Goal: Task Accomplishment & Management: Use online tool/utility

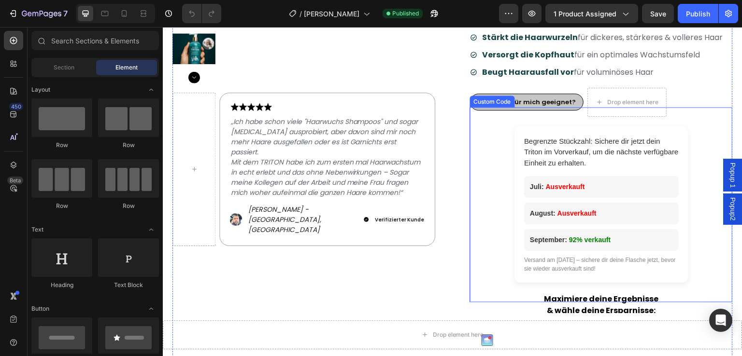
scroll to position [241, 0]
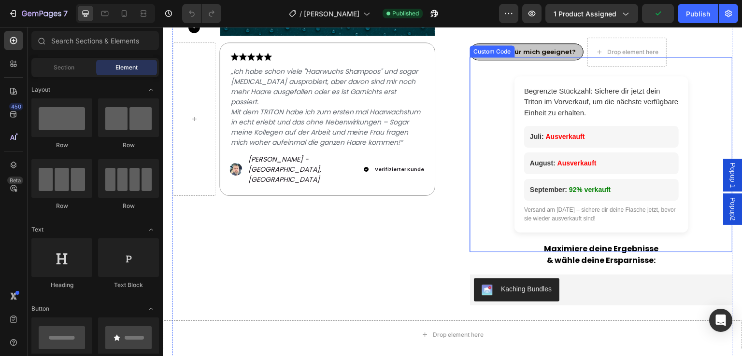
click at [587, 213] on div "Versand am [DATE] – sichere dir deine Flasche jetzt, bevor sie wieder ausverkau…" at bounding box center [601, 214] width 155 height 17
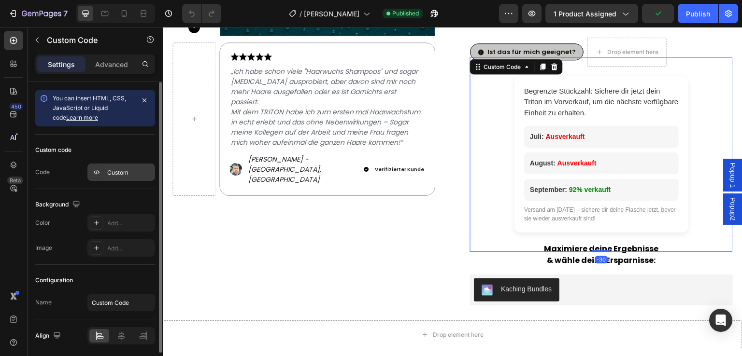
click at [116, 176] on div "Custom" at bounding box center [129, 173] width 45 height 9
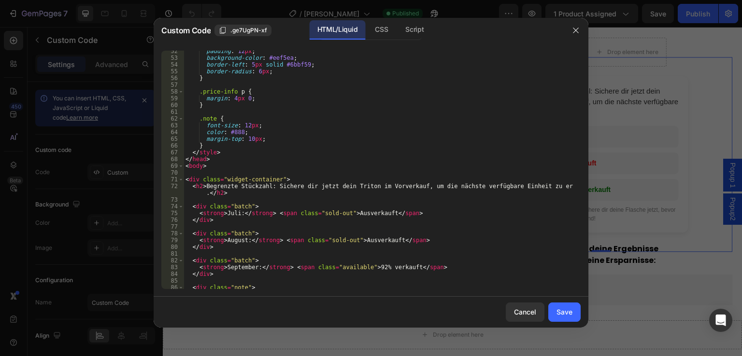
scroll to position [377, 0]
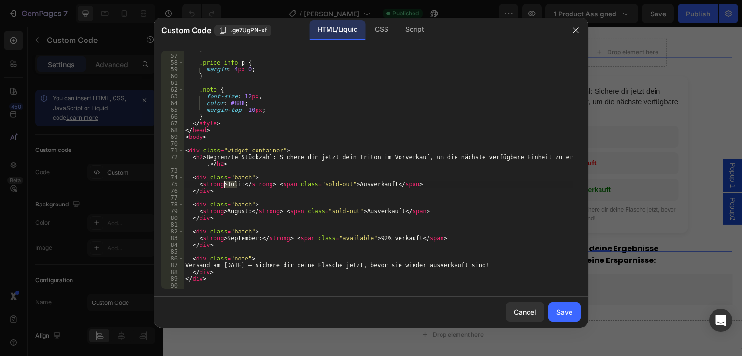
drag, startPoint x: 236, startPoint y: 184, endPoint x: 224, endPoint y: 184, distance: 11.6
click at [224, 184] on div "} .price-info p { margin : 4 px 0 ; } .note { font-size : 12 px ; color : #888 …" at bounding box center [379, 172] width 390 height 252
drag, startPoint x: 241, startPoint y: 213, endPoint x: 223, endPoint y: 213, distance: 18.8
click at [223, 213] on div "} .price-info p { margin : 4 px 0 ; } .note { font-size : 12 px ; color : #888 …" at bounding box center [379, 172] width 390 height 252
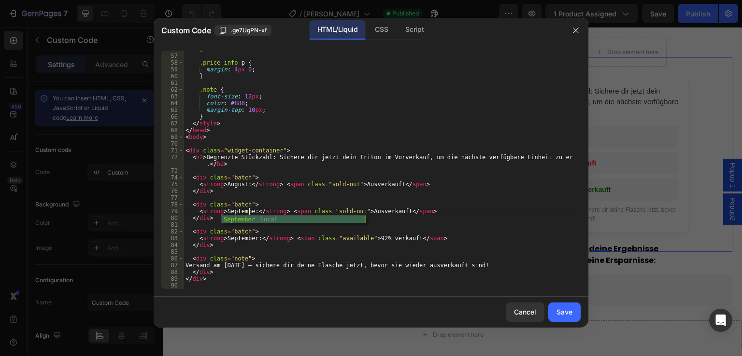
scroll to position [0, 6]
drag, startPoint x: 251, startPoint y: 240, endPoint x: 225, endPoint y: 240, distance: 26.6
click at [225, 240] on div "} .price-info p { margin : 4 px 0 ; } .note { font-size : 12 px ; color : #888 …" at bounding box center [379, 172] width 390 height 252
drag, startPoint x: 233, startPoint y: 265, endPoint x: 239, endPoint y: 266, distance: 5.4
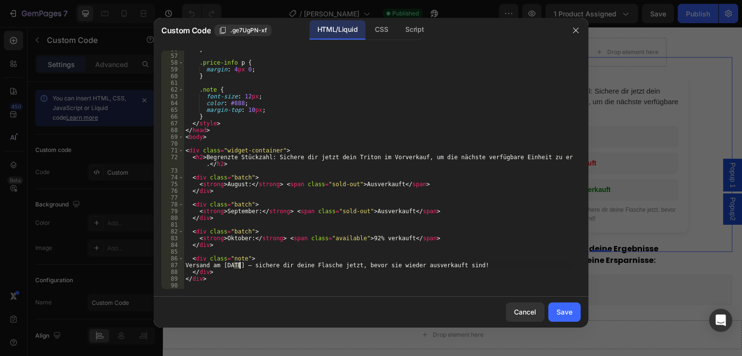
click at [239, 266] on div "} .price-info p { margin : 4 px 0 ; } .note { font-size : 12 px ; color : #888 …" at bounding box center [379, 172] width 390 height 252
drag, startPoint x: 241, startPoint y: 267, endPoint x: 270, endPoint y: 267, distance: 29.0
click at [270, 267] on div "} .price-info p { margin : 4 px 0 ; } .note { font-size : 12 px ; color : #888 …" at bounding box center [379, 172] width 390 height 252
click at [272, 265] on div "} .price-info p { margin : 4 px 0 ; } .note { font-size : 12 px ; color : #888 …" at bounding box center [379, 170] width 390 height 239
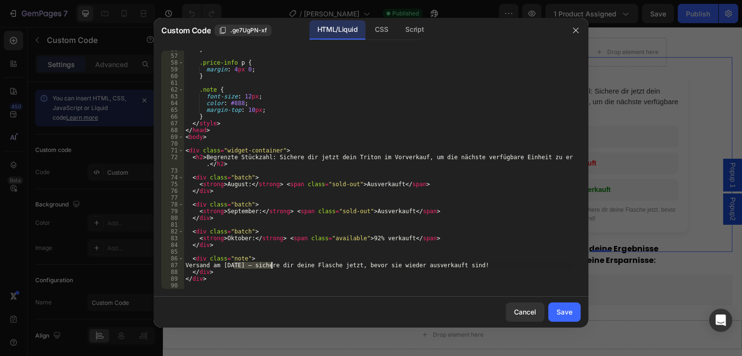
drag, startPoint x: 233, startPoint y: 266, endPoint x: 271, endPoint y: 267, distance: 38.7
click at [271, 267] on div "} .price-info p { margin : 4 px 0 ; } .note { font-size : 12 px ; color : #888 …" at bounding box center [379, 172] width 390 height 252
type textarea "Versand am nächsten Werktag – sichere dir deine Flasche jetzt, bevor sie wieder…"
click at [563, 310] on div "Save" at bounding box center [564, 312] width 16 height 10
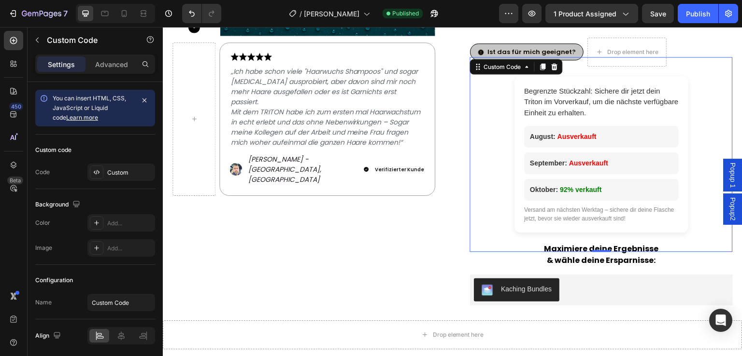
scroll to position [193, 0]
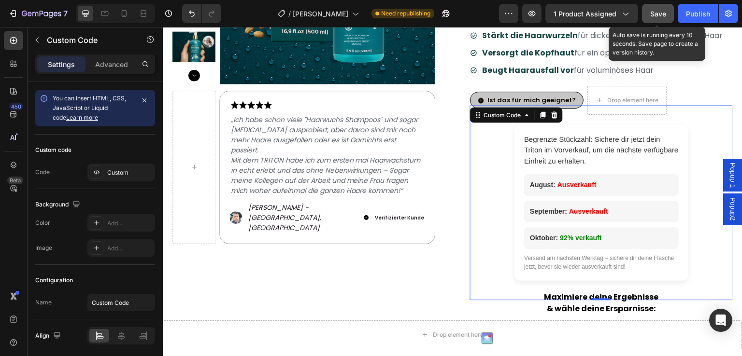
click at [657, 14] on span "Save" at bounding box center [658, 14] width 16 height 8
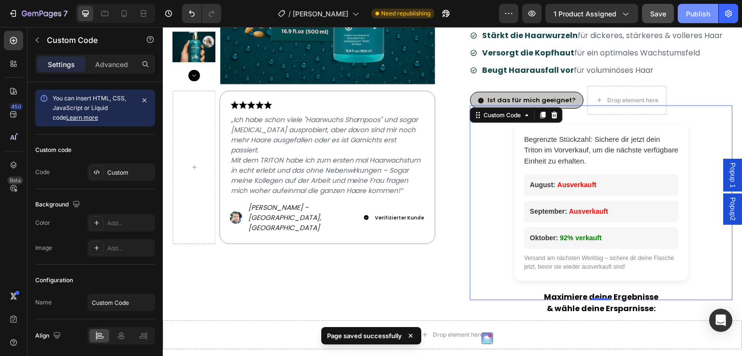
click at [694, 14] on div "Publish" at bounding box center [698, 14] width 24 height 10
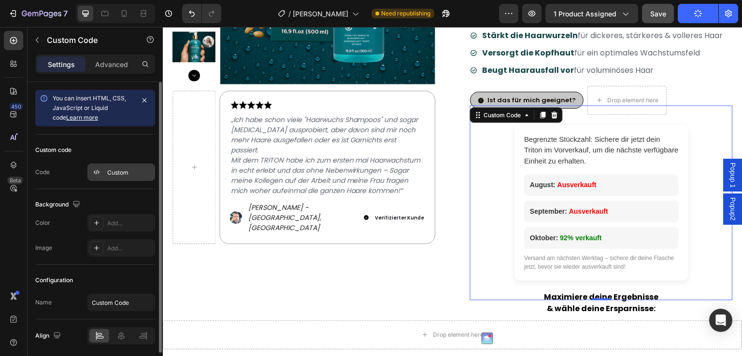
click at [106, 173] on div "Custom" at bounding box center [121, 172] width 68 height 17
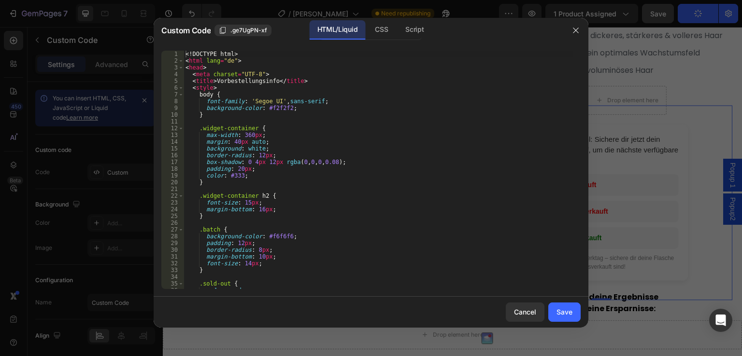
type textarea "<!DOCTYPE html>"
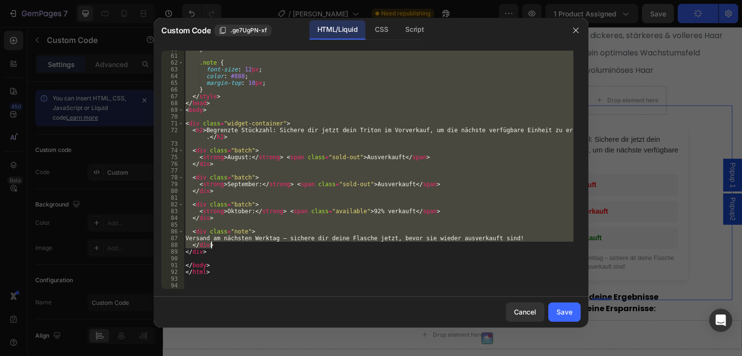
scroll to position [404, 0]
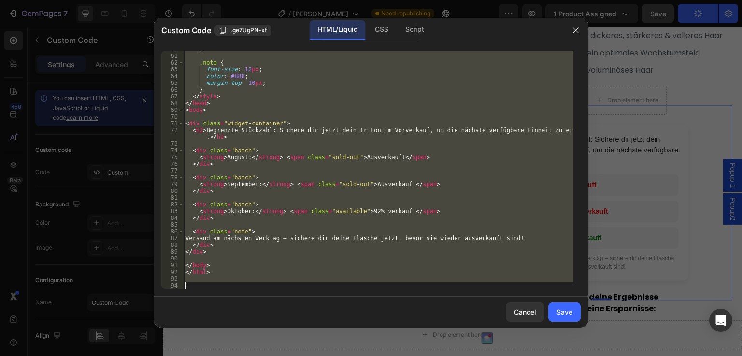
drag, startPoint x: 185, startPoint y: 55, endPoint x: 359, endPoint y: 303, distance: 302.8
click at [359, 303] on div "Custom Code .ge7UgPN-xf HTML/Liquid CSS Script <!DOCTYPE html> 60 61 62 63 64 6…" at bounding box center [371, 173] width 435 height 310
click at [572, 313] on button "Save" at bounding box center [564, 312] width 32 height 19
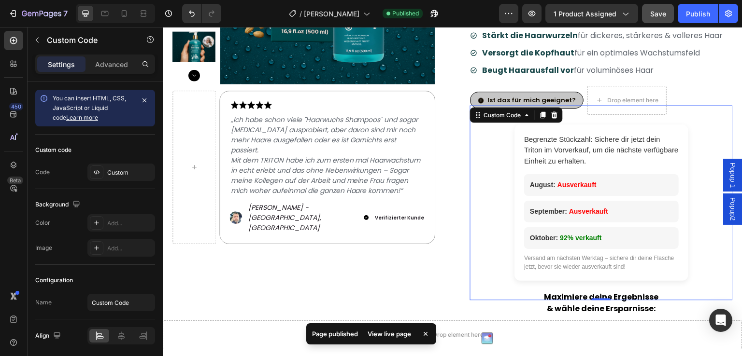
click at [381, 335] on div "View live page" at bounding box center [389, 334] width 55 height 14
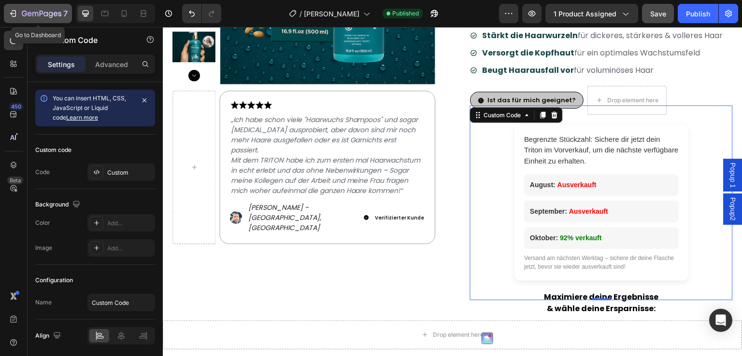
click at [10, 14] on icon "button" at bounding box center [13, 14] width 10 height 10
